Goal: Information Seeking & Learning: Find specific fact

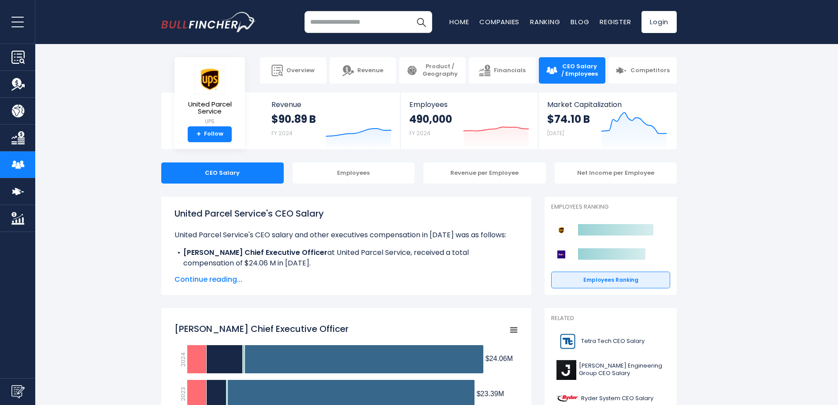
click at [223, 283] on span "Continue reading..." at bounding box center [345, 279] width 343 height 11
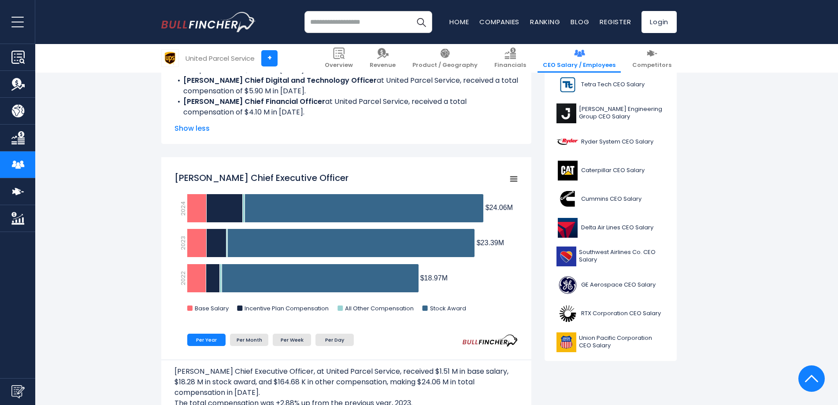
scroll to position [264, 0]
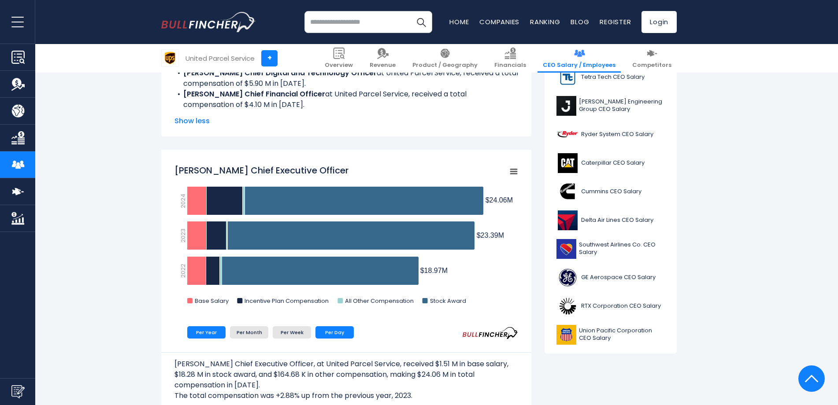
click at [324, 329] on li "Per Day" at bounding box center [334, 332] width 38 height 12
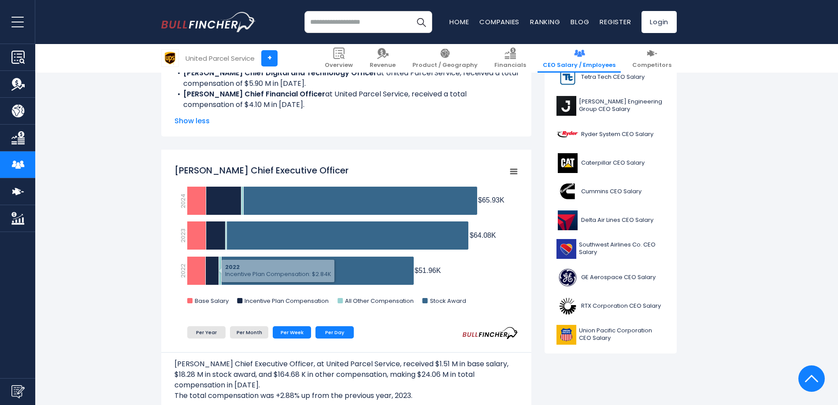
click at [307, 332] on li "Per Week" at bounding box center [292, 332] width 38 height 12
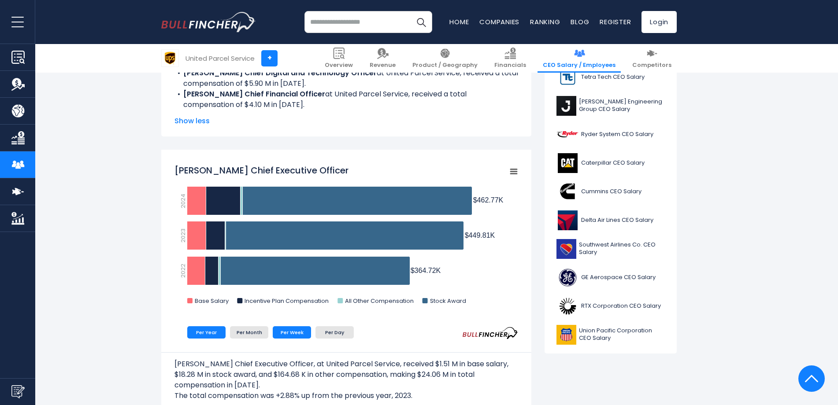
click at [218, 334] on li "Per Year" at bounding box center [206, 332] width 38 height 12
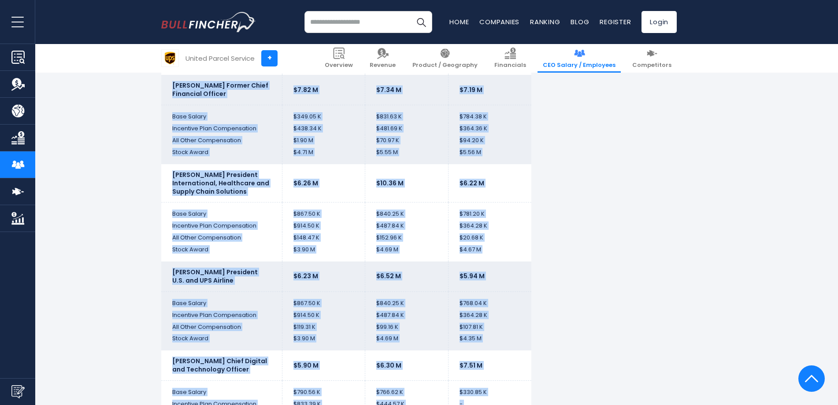
scroll to position [2070, 0]
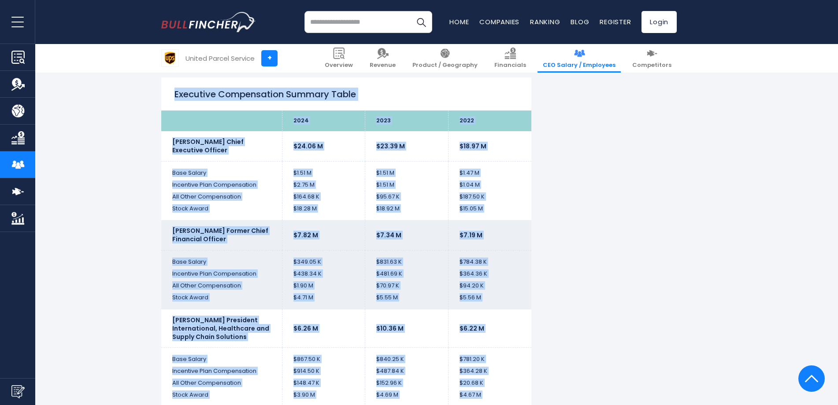
drag, startPoint x: 501, startPoint y: 317, endPoint x: 166, endPoint y: 96, distance: 401.3
copy div "Loremipsu Dolorsitamet Consect Adipi 5261 8130 2436 Elits Doei Tempo Incididun …"
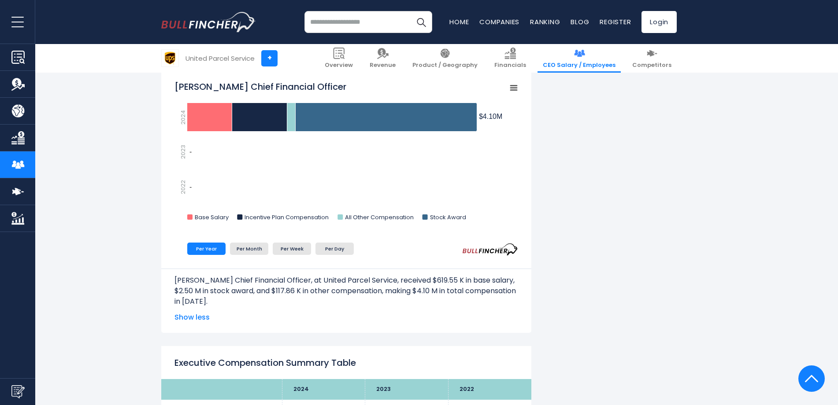
scroll to position [1717, 0]
